Goal: Task Accomplishment & Management: Manage account settings

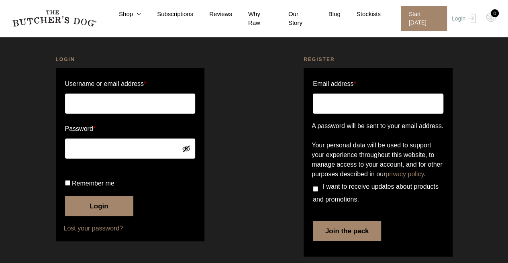
scroll to position [58, 0]
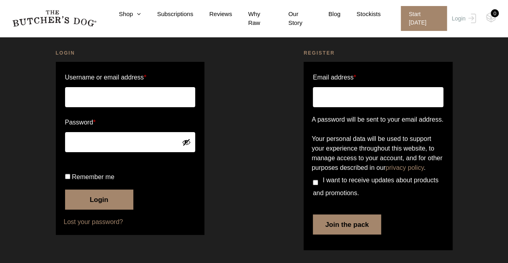
type input "[PERSON_NAME][EMAIL_ADDRESS][DOMAIN_NAME]"
click at [92, 197] on button "Login" at bounding box center [99, 200] width 68 height 20
click at [106, 199] on button "Login" at bounding box center [99, 200] width 68 height 20
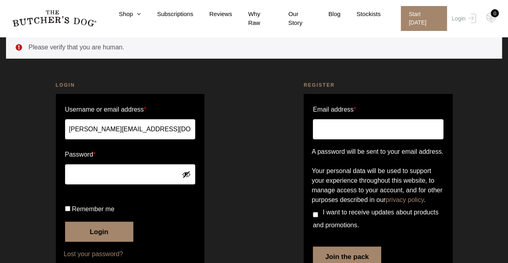
scroll to position [66, 0]
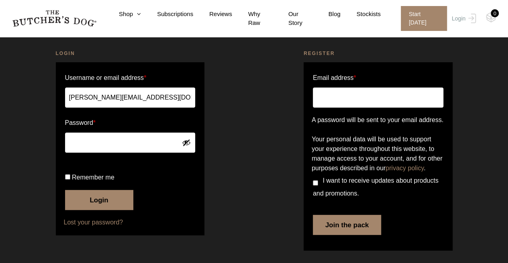
click at [67, 176] on input "Remember me" at bounding box center [67, 176] width 5 height 5
checkbox input "true"
click at [95, 198] on button "Login" at bounding box center [99, 200] width 68 height 20
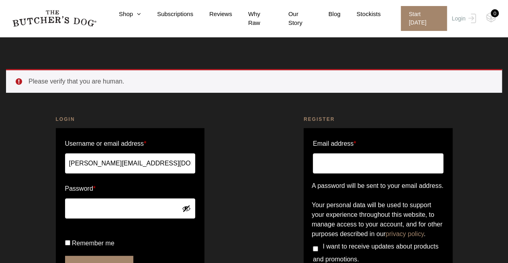
scroll to position [80, 0]
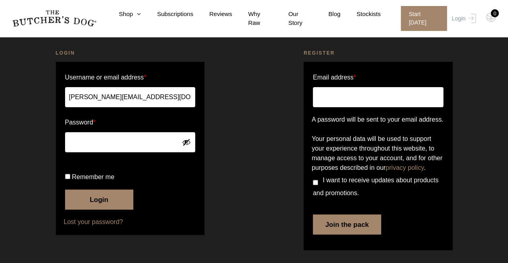
click at [104, 210] on button "Login" at bounding box center [99, 200] width 68 height 20
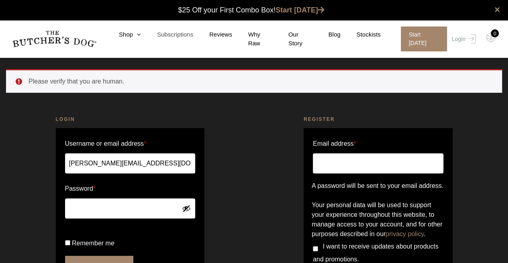
click at [192, 35] on link "Subscriptions" at bounding box center [167, 34] width 52 height 9
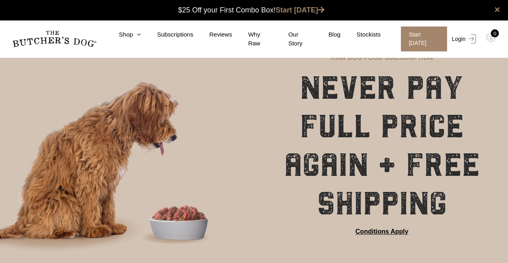
click at [459, 39] on link "Login" at bounding box center [463, 39] width 26 height 25
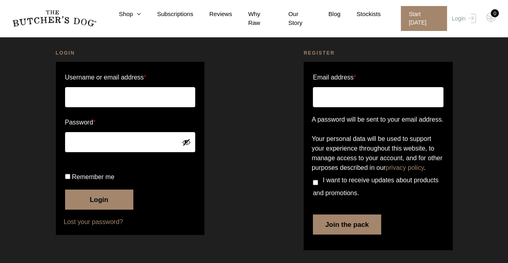
scroll to position [58, 0]
type input "Geoff@richmondfinancial.com.au"
click at [66, 176] on input "Remember me" at bounding box center [67, 176] width 5 height 5
checkbox input "true"
click at [116, 199] on button "Login" at bounding box center [99, 200] width 68 height 20
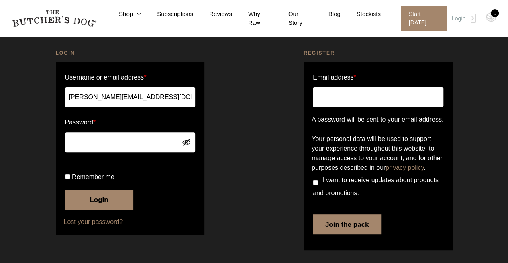
scroll to position [94, 0]
click at [111, 202] on button "Login" at bounding box center [99, 200] width 68 height 20
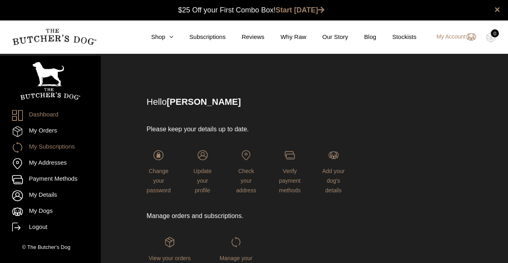
click at [59, 148] on link "My Subscriptions" at bounding box center [50, 147] width 76 height 11
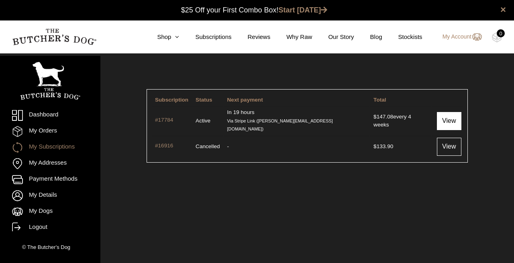
click at [454, 120] on link "View" at bounding box center [449, 121] width 25 height 18
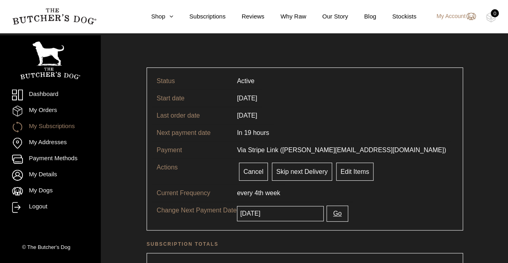
scroll to position [40, 0]
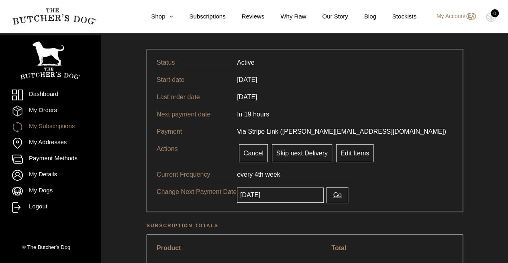
click at [297, 194] on input "2025-09-25" at bounding box center [280, 195] width 87 height 15
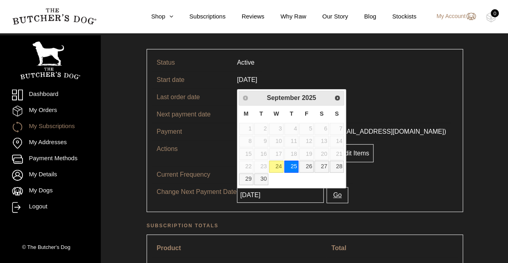
click at [280, 166] on link "24" at bounding box center [276, 167] width 14 height 12
type input "2025-09-24"
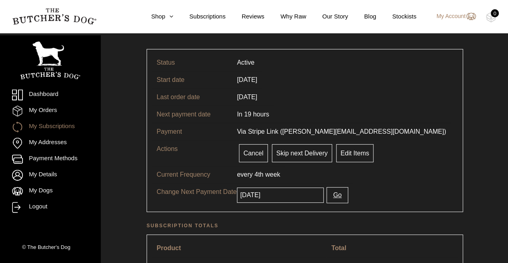
click at [333, 194] on button "Go" at bounding box center [337, 195] width 21 height 16
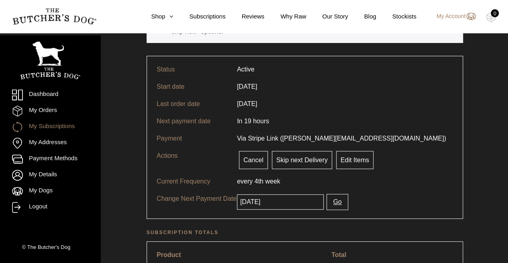
scroll to position [121, 0]
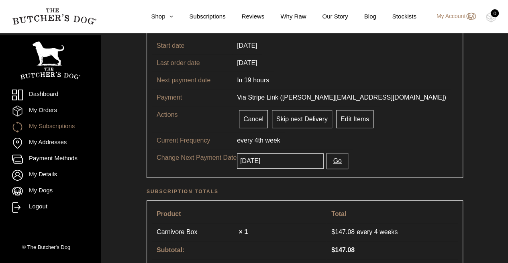
click at [327, 163] on button "Go" at bounding box center [337, 161] width 21 height 16
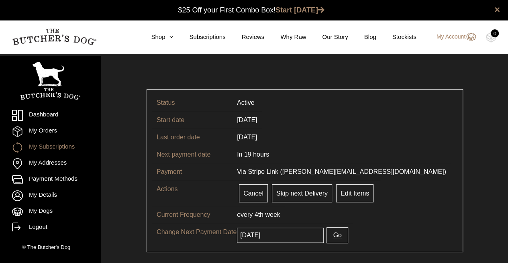
click at [70, 33] on img at bounding box center [54, 37] width 84 height 17
